Goal: Information Seeking & Learning: Learn about a topic

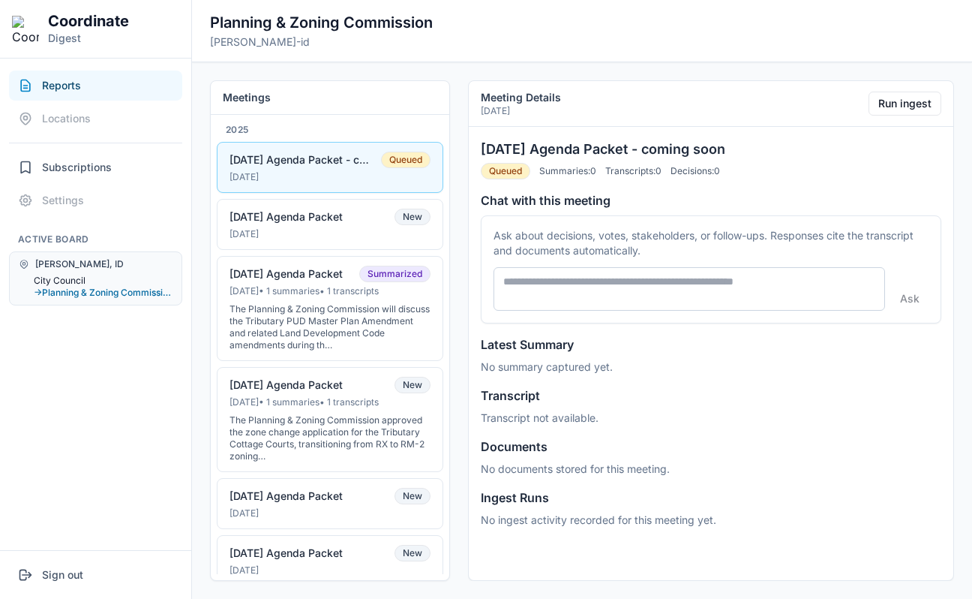
click at [73, 281] on button "City Council" at bounding box center [103, 281] width 139 height 12
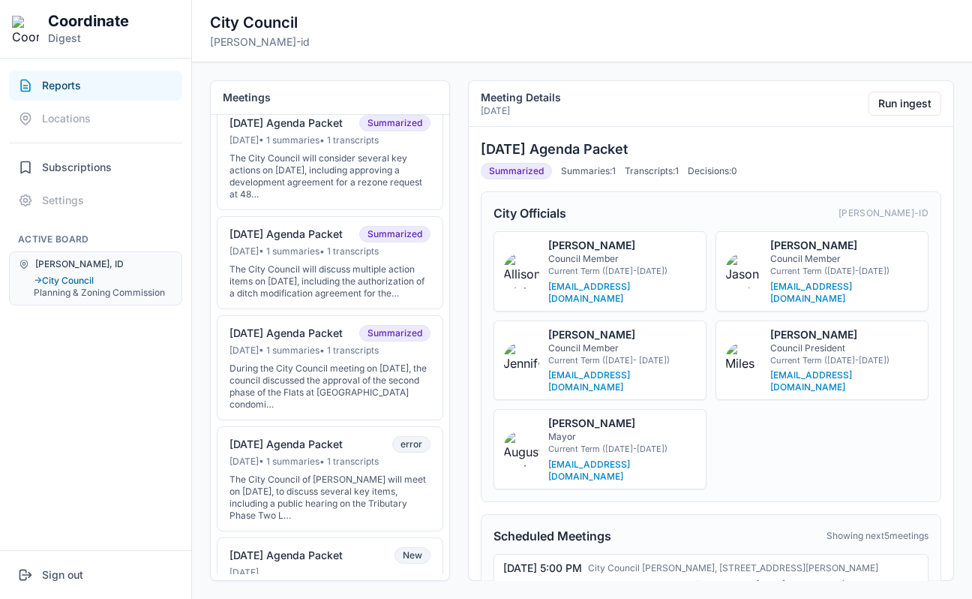
scroll to position [360, 0]
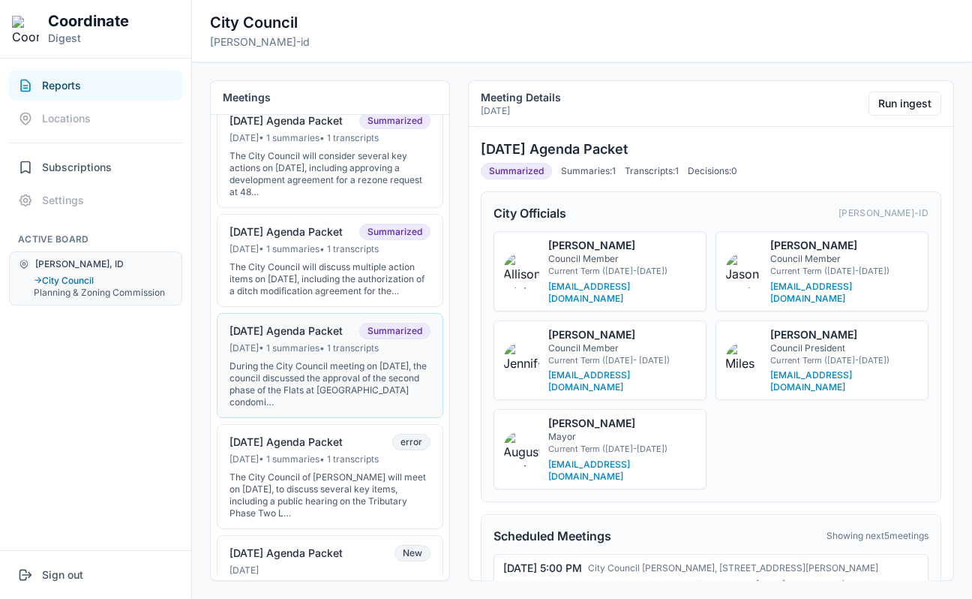
click at [338, 354] on div "[DATE] • 1 summaries • 1 transcripts" at bounding box center [330, 348] width 201 height 12
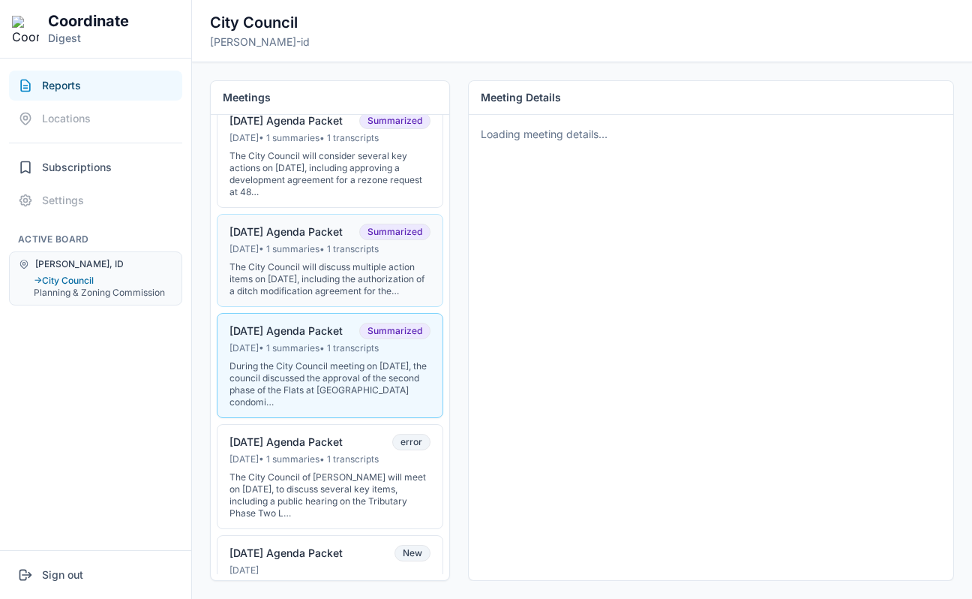
click at [337, 297] on div "The City Council will discuss multiple action items on [DATE], including the au…" at bounding box center [330, 279] width 201 height 36
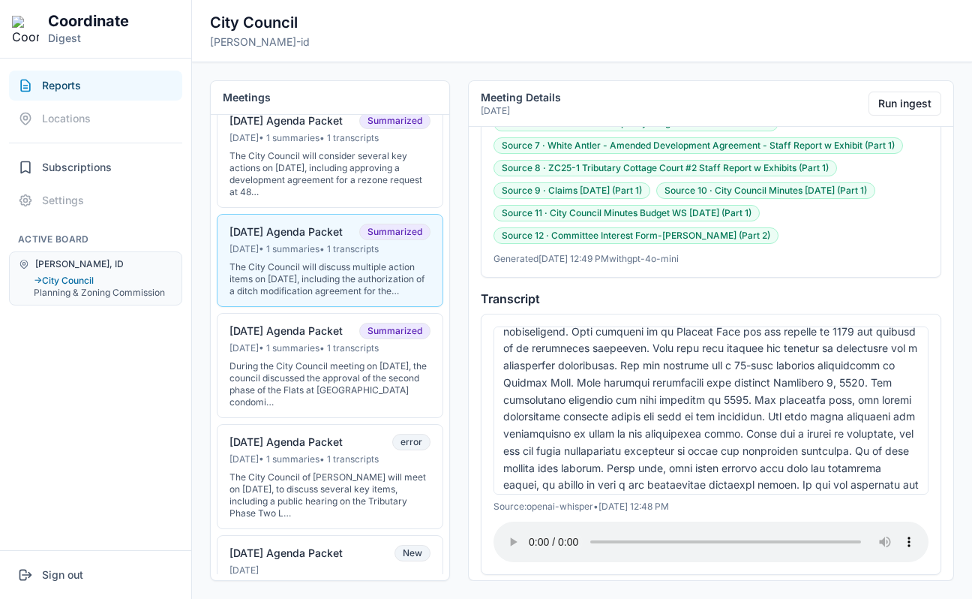
scroll to position [548, 0]
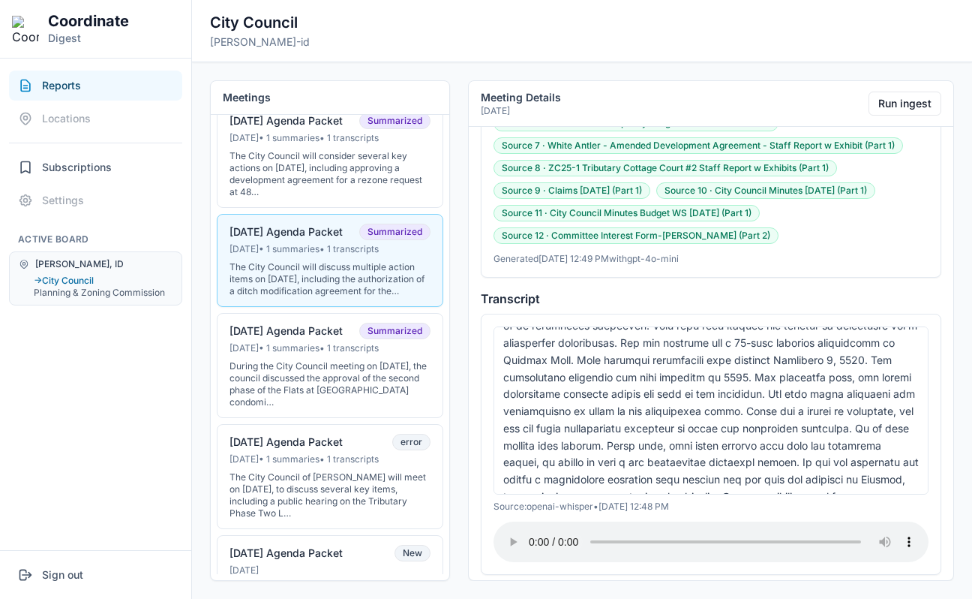
click at [698, 374] on div at bounding box center [711, 410] width 435 height 168
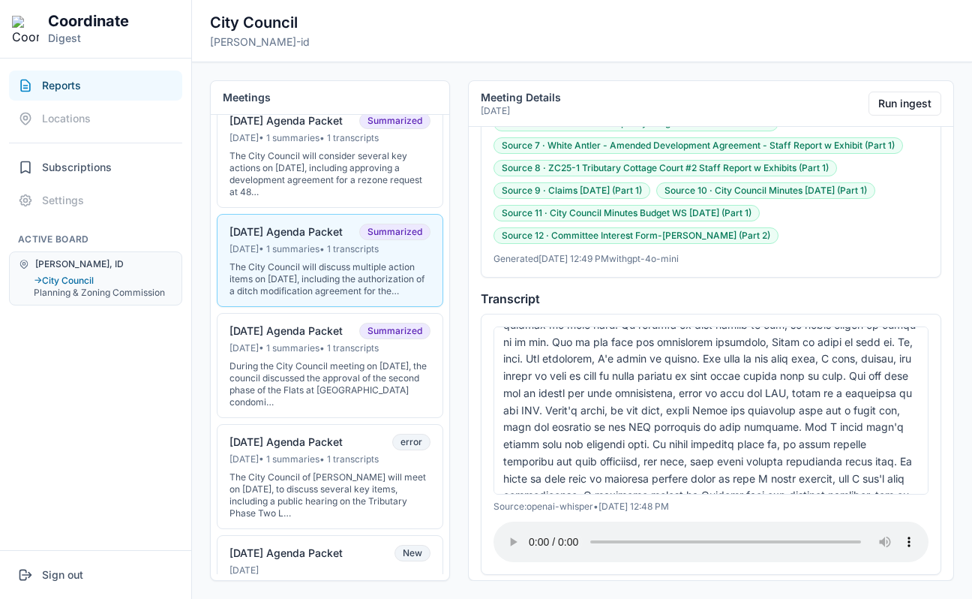
scroll to position [1341, 0]
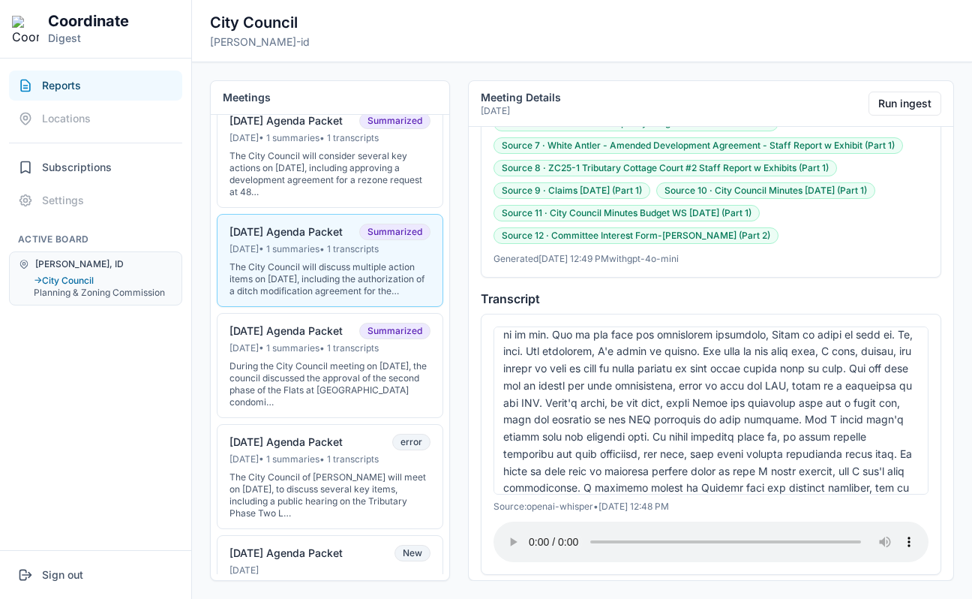
click at [711, 419] on div at bounding box center [711, 410] width 435 height 168
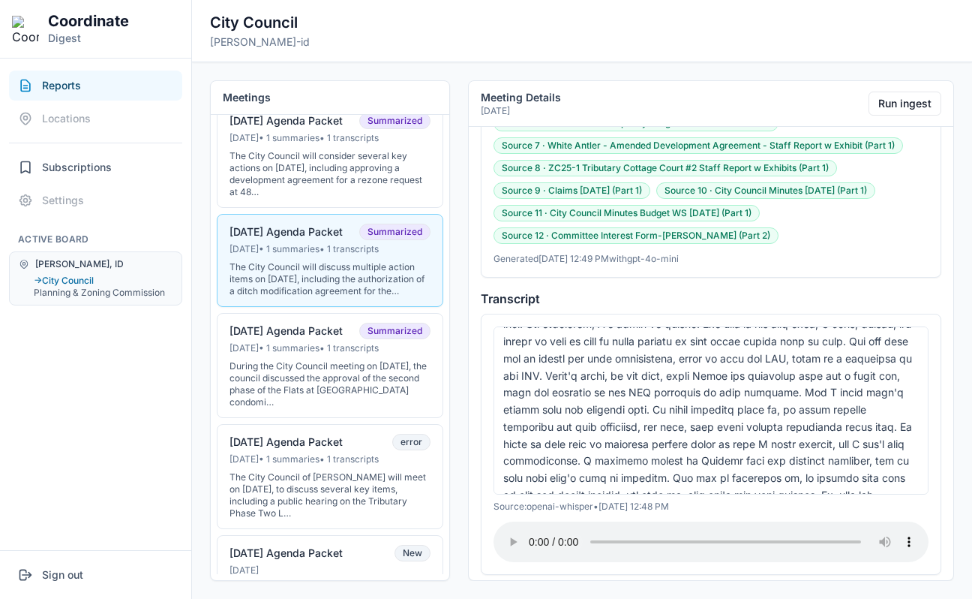
scroll to position [1371, 0]
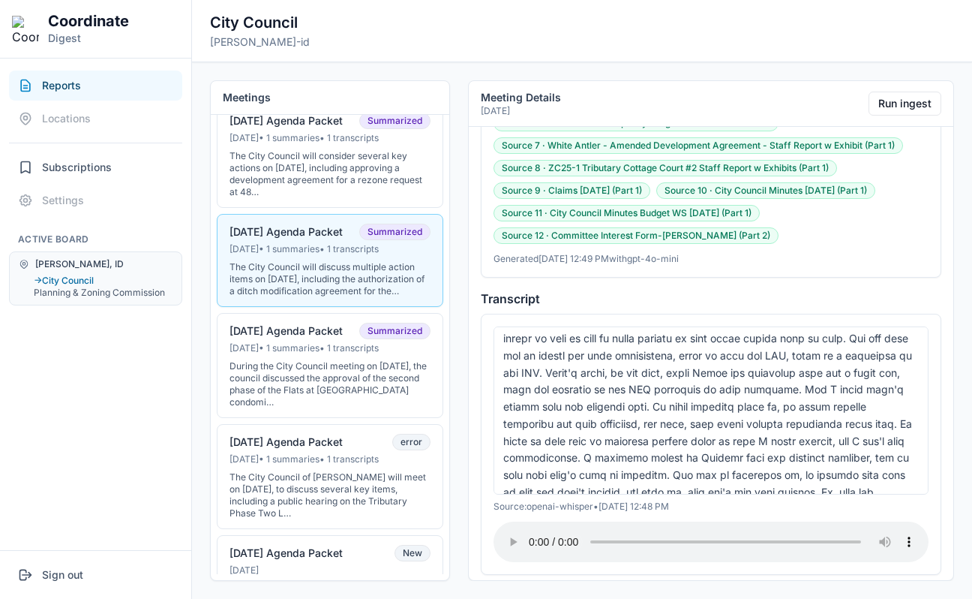
click at [723, 402] on div at bounding box center [711, 410] width 435 height 168
click at [745, 401] on div at bounding box center [711, 410] width 435 height 168
click at [741, 425] on div at bounding box center [711, 410] width 435 height 168
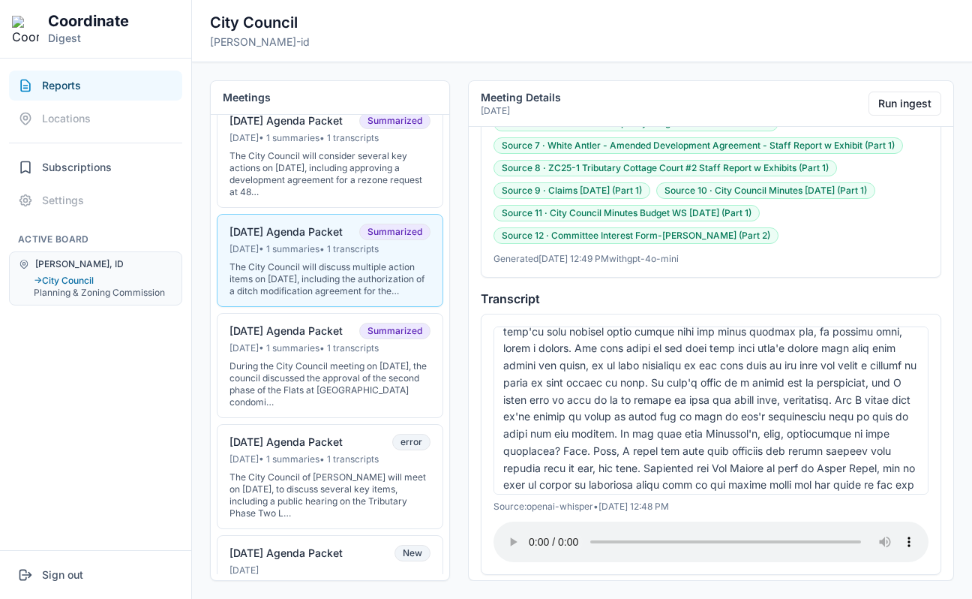
scroll to position [1776, 0]
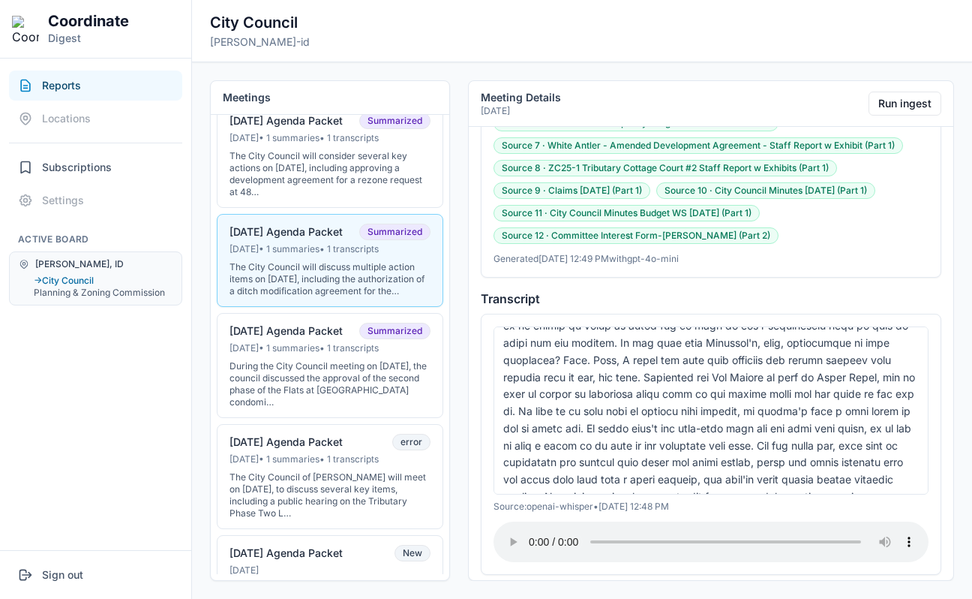
click at [740, 423] on div at bounding box center [711, 410] width 435 height 168
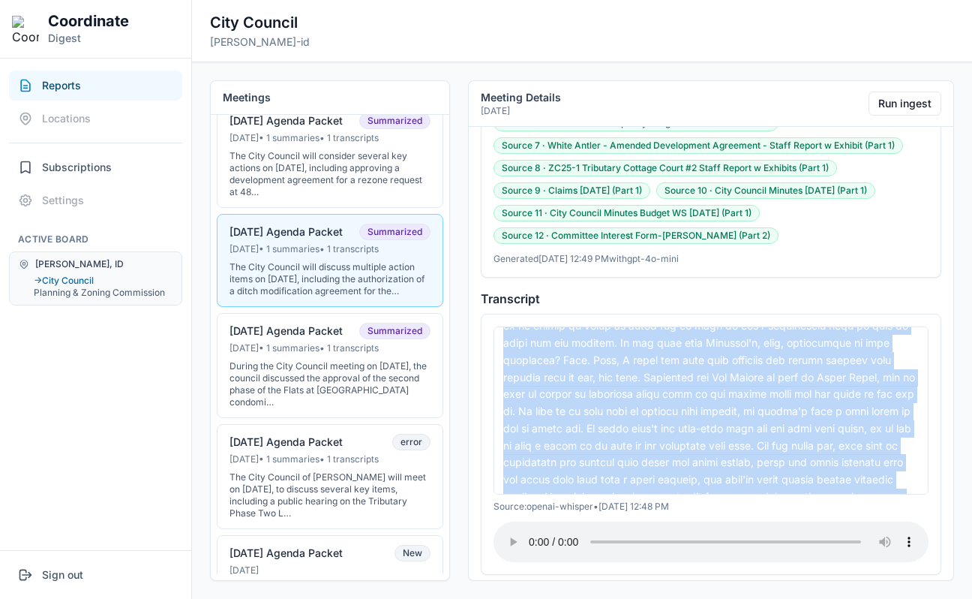
click at [750, 425] on div at bounding box center [711, 410] width 435 height 168
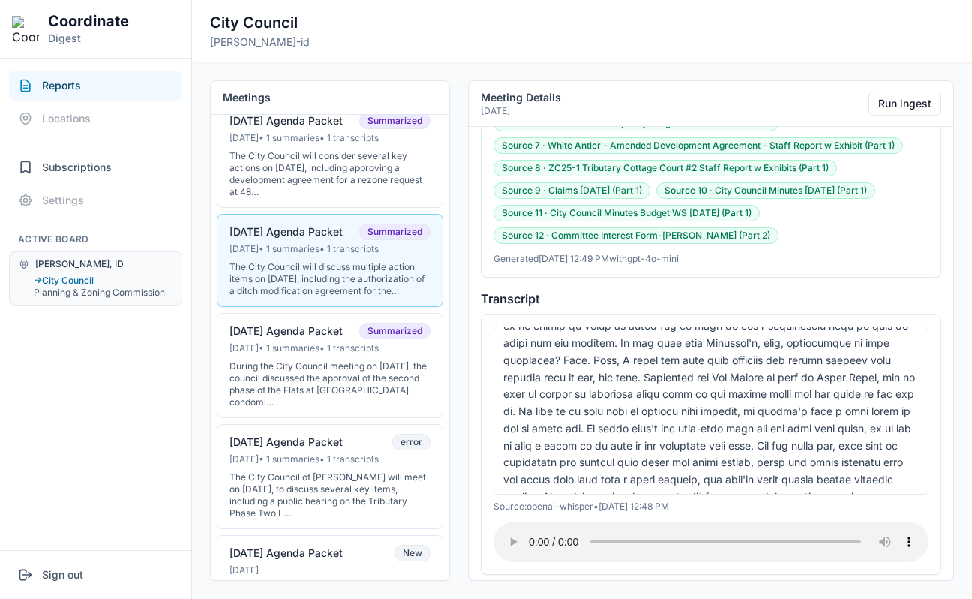
click at [749, 421] on div at bounding box center [711, 410] width 435 height 168
click at [749, 427] on div at bounding box center [711, 410] width 435 height 168
click at [749, 436] on div at bounding box center [711, 410] width 435 height 168
click at [748, 449] on div at bounding box center [711, 410] width 435 height 168
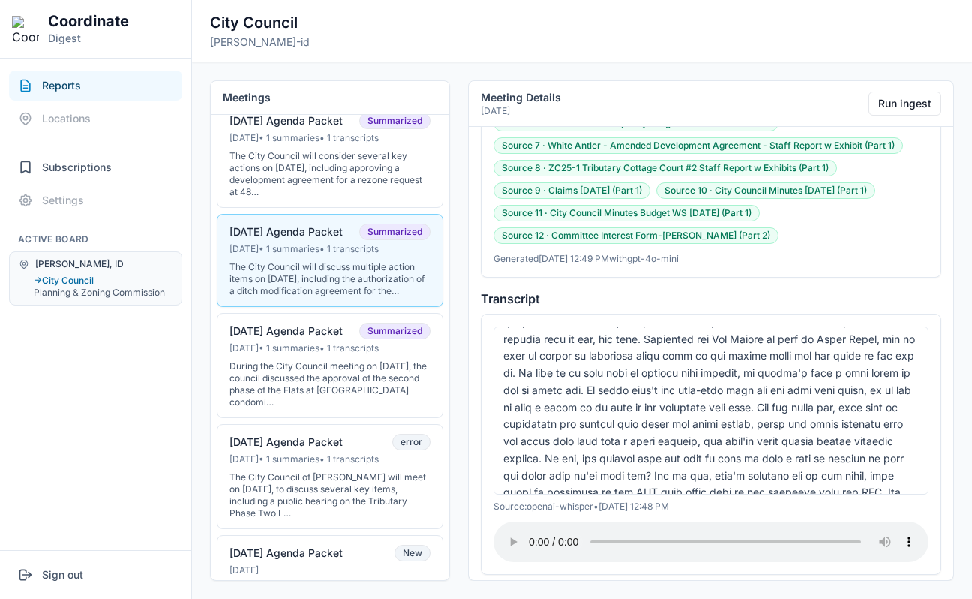
click at [749, 423] on div at bounding box center [711, 410] width 435 height 168
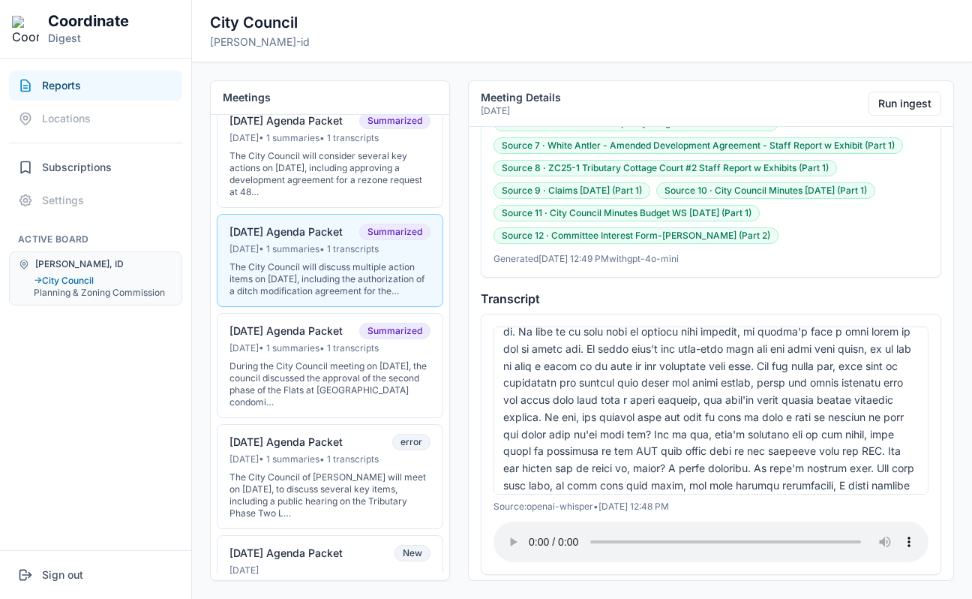
click at [770, 432] on div at bounding box center [711, 410] width 435 height 168
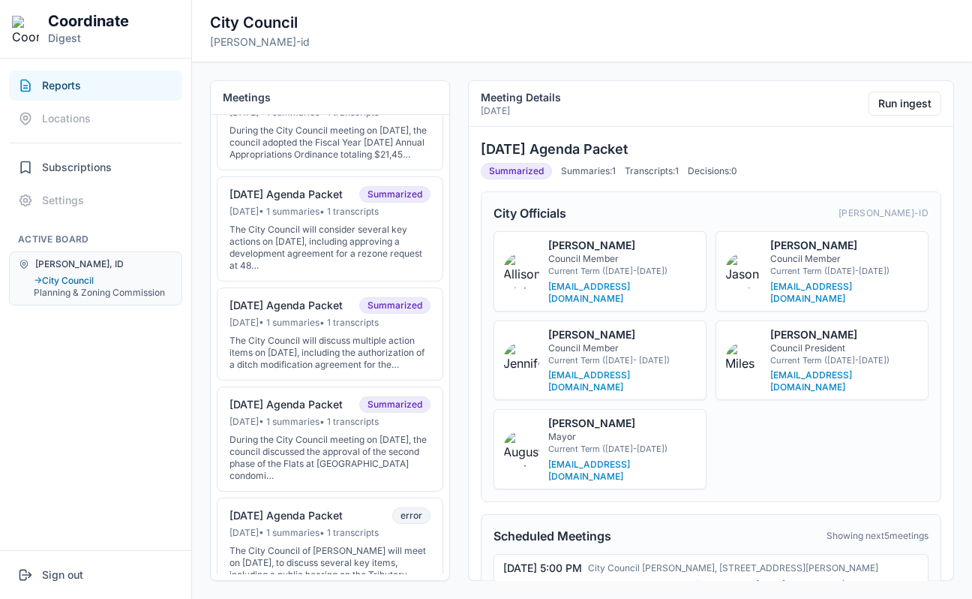
scroll to position [279, 0]
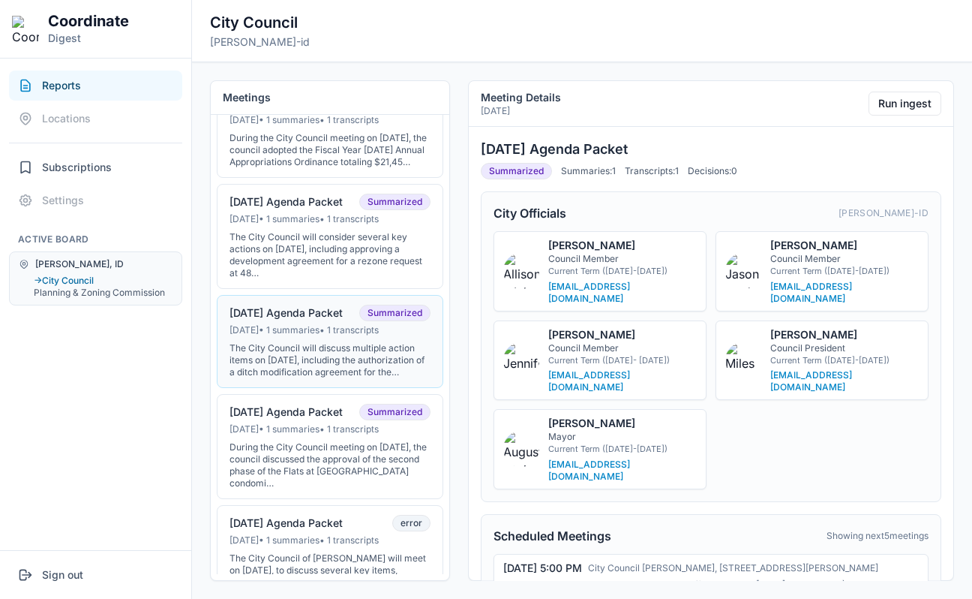
click at [306, 320] on div "[DATE] Agenda Packet" at bounding box center [286, 313] width 113 height 14
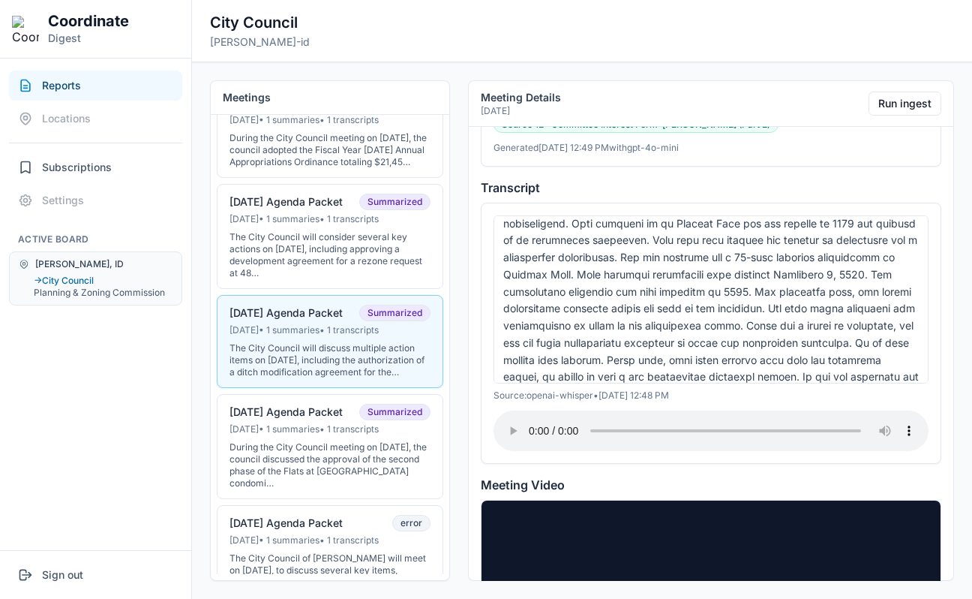
scroll to position [671, 0]
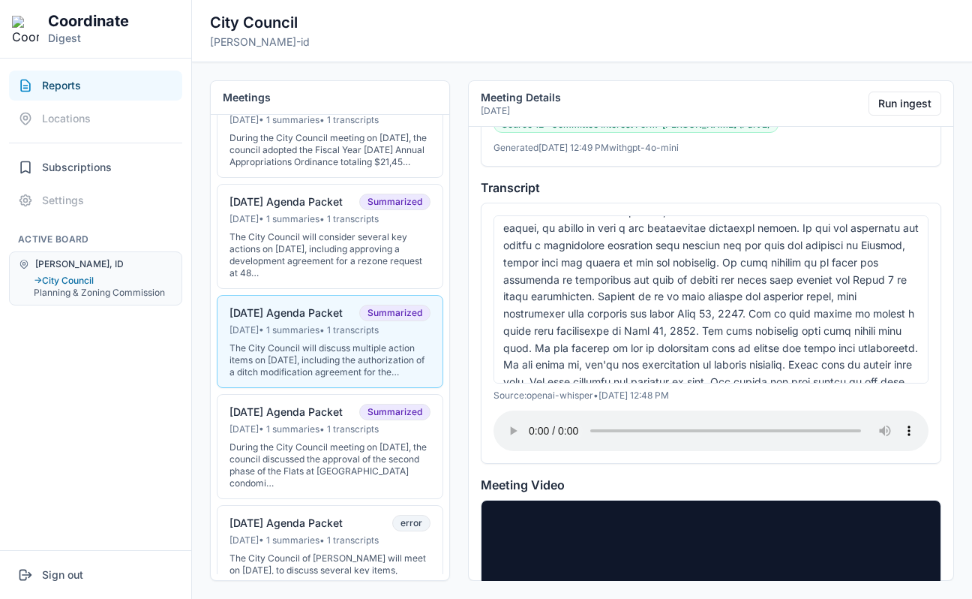
click at [632, 296] on div at bounding box center [711, 299] width 435 height 168
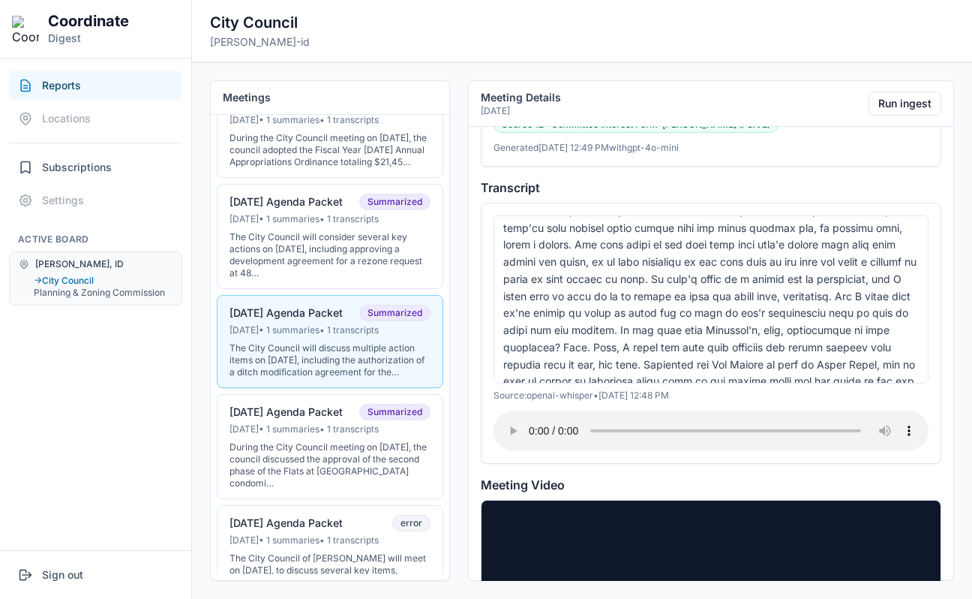
scroll to position [1847, 0]
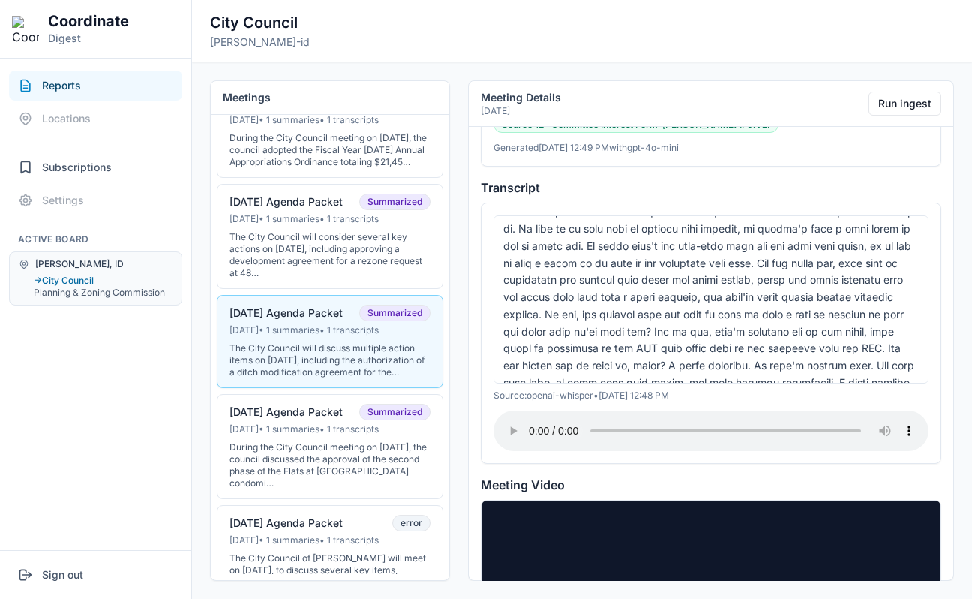
click at [643, 311] on div at bounding box center [711, 299] width 435 height 168
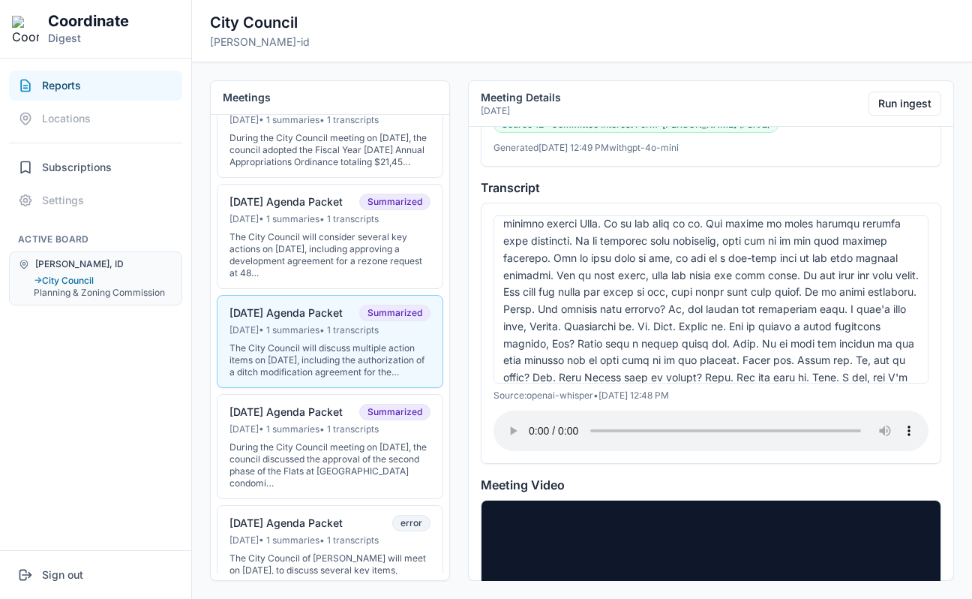
scroll to position [4868, 0]
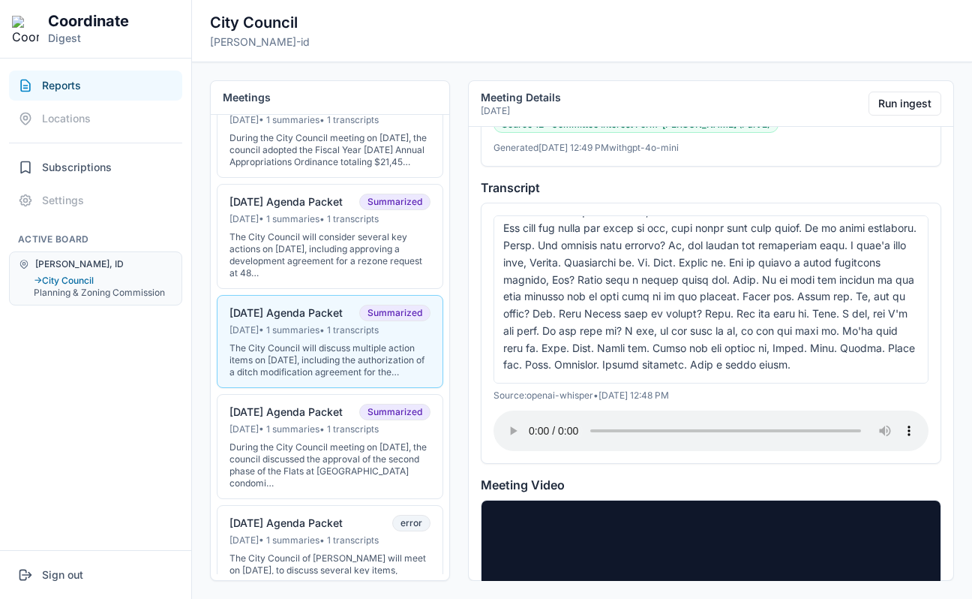
click at [656, 259] on div at bounding box center [711, 299] width 435 height 168
click at [131, 431] on nav "Reports Locations Subscriptions Settings Active Board [PERSON_NAME], [GEOGRAPHI…" at bounding box center [95, 304] width 191 height 491
